Goal: Transaction & Acquisition: Purchase product/service

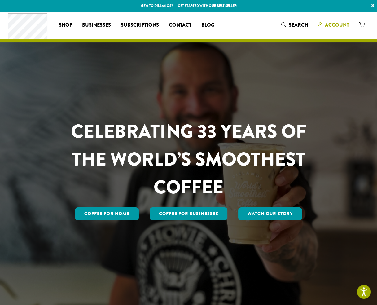
click at [334, 24] on span "Account" at bounding box center [337, 24] width 24 height 7
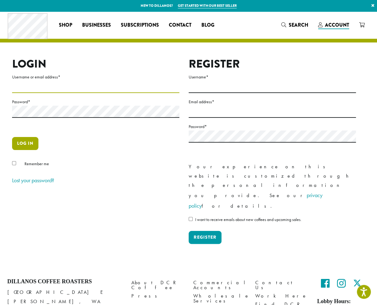
type input "**********"
click at [23, 145] on button "Log in" at bounding box center [25, 143] width 26 height 13
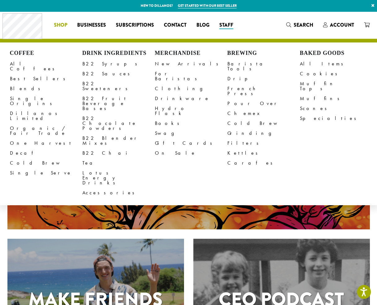
click at [57, 23] on li "Coffee All Coffees Best Sellers Blends Single Origins Dillanos Limited Organic …" at bounding box center [60, 25] width 23 height 10
click at [58, 23] on span "Shop" at bounding box center [60, 25] width 13 height 8
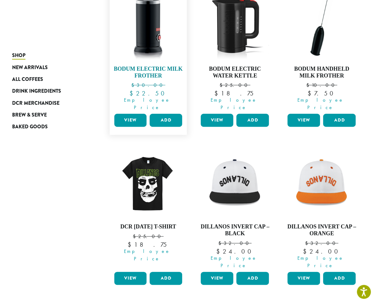
scroll to position [124, 0]
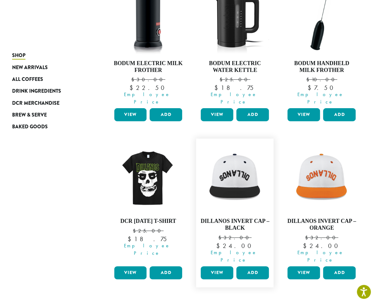
click at [215, 266] on link "View" at bounding box center [217, 272] width 33 height 13
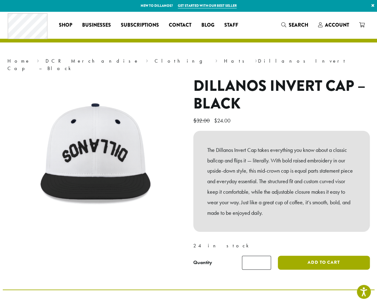
click at [327, 255] on button "Add to cart" at bounding box center [324, 262] width 92 height 14
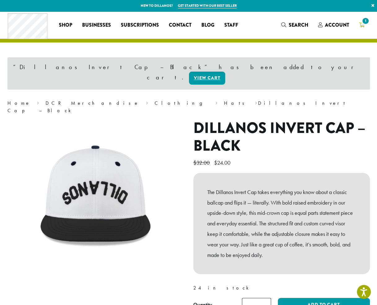
click at [365, 24] on span "1" at bounding box center [365, 21] width 8 height 8
